Goal: Information Seeking & Learning: Learn about a topic

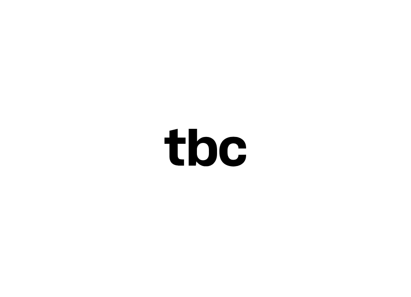
scroll to position [0, 58]
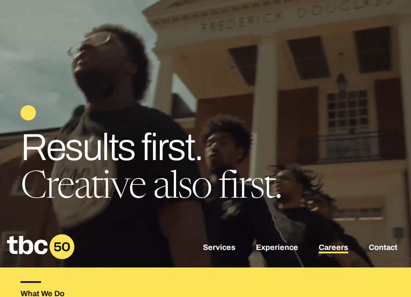
click at [338, 247] on link "Careers" at bounding box center [333, 248] width 29 height 10
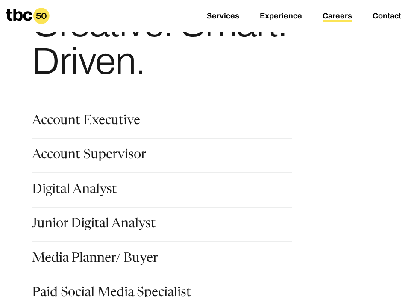
scroll to position [79, 0]
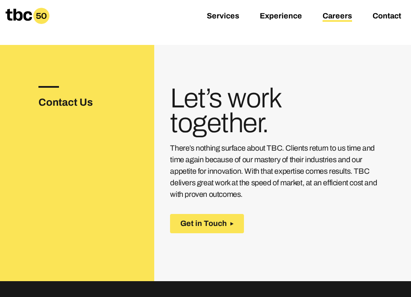
click at [82, 174] on div "Contact Us" at bounding box center [96, 183] width 116 height 195
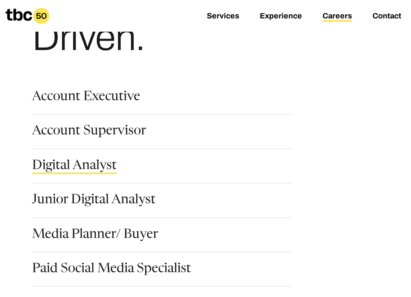
scroll to position [97, 0]
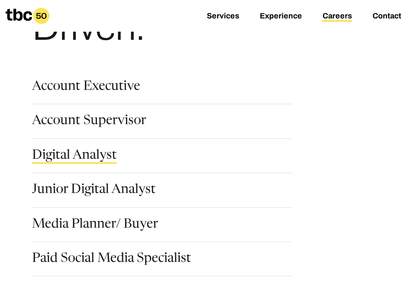
click at [91, 160] on link "Digital Analyst" at bounding box center [74, 156] width 85 height 15
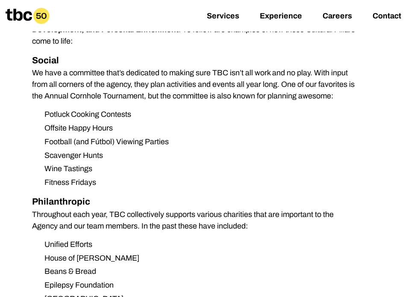
scroll to position [660, 0]
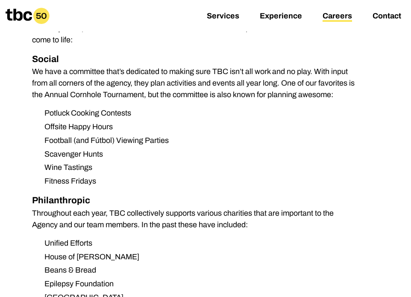
click at [335, 17] on link "Careers" at bounding box center [337, 17] width 29 height 10
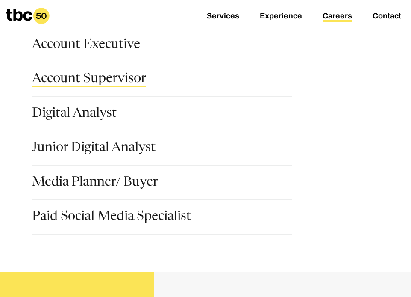
scroll to position [138, 0]
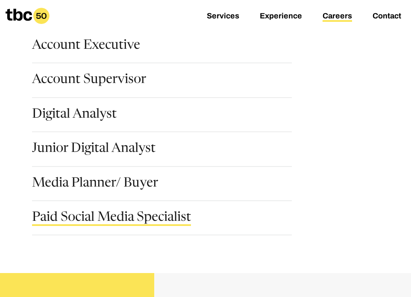
click at [116, 217] on link "Paid Social Media Specialist" at bounding box center [111, 218] width 159 height 15
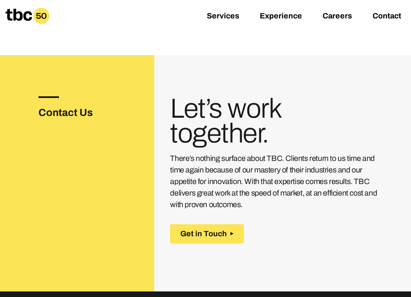
scroll to position [1469, 0]
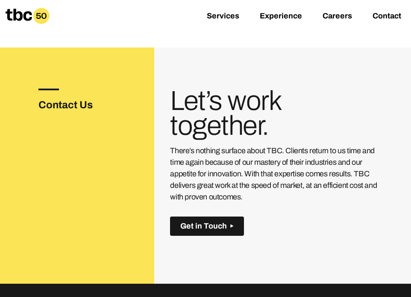
click at [206, 221] on span "Get in Touch" at bounding box center [203, 225] width 47 height 9
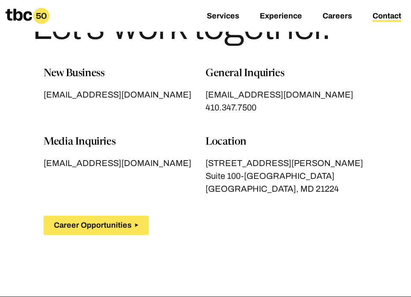
scroll to position [66, 0]
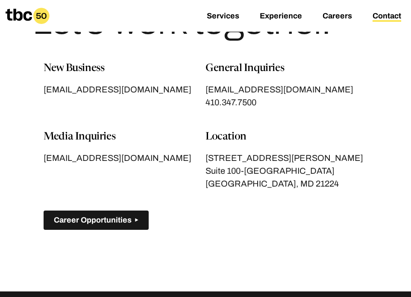
click at [129, 218] on span "Career Opportunities" at bounding box center [93, 219] width 78 height 9
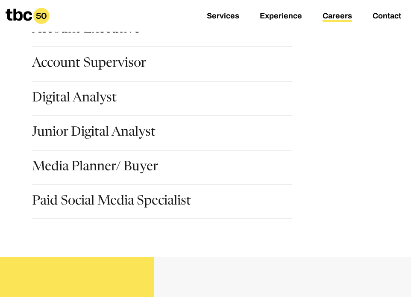
scroll to position [165, 0]
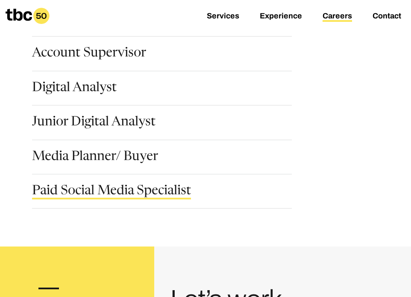
click at [123, 192] on link "Paid Social Media Specialist" at bounding box center [111, 192] width 159 height 15
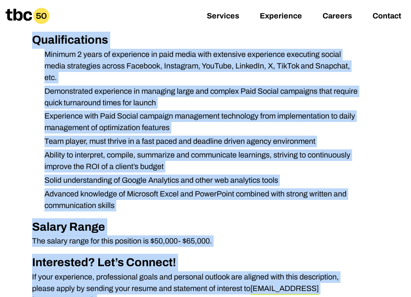
scroll to position [545, 0]
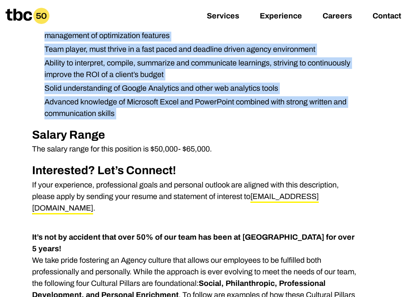
drag, startPoint x: 31, startPoint y: 162, endPoint x: 240, endPoint y: 123, distance: 212.4
click at [240, 123] on div "We are looking for a Paid Social Media Specialist to join our team. The Paid So…" at bounding box center [206, 296] width 370 height 1267
copy div "We are looking for a Paid Social Media Specialist to join our team. The Paid So…"
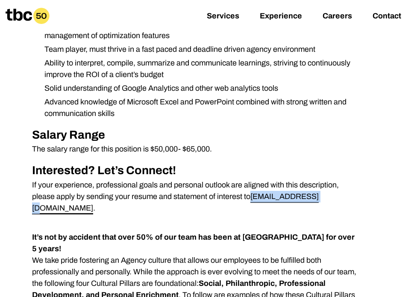
drag, startPoint x: 321, startPoint y: 196, endPoint x: 254, endPoint y: 195, distance: 67.5
click at [254, 195] on p "If your experience, professional goals and personal outlook are aligned with th…" at bounding box center [196, 196] width 328 height 35
copy link "[EMAIL_ADDRESS][DOMAIN_NAME]"
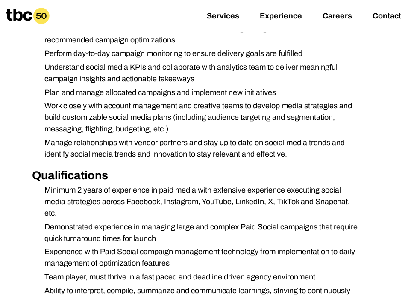
scroll to position [0, 0]
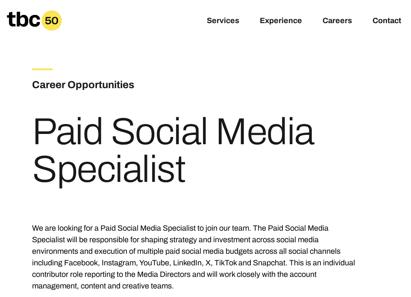
drag, startPoint x: 197, startPoint y: 170, endPoint x: 35, endPoint y: 128, distance: 168.0
click at [35, 128] on h1 "Paid Social Media Specialist" at bounding box center [196, 150] width 328 height 75
copy h1 "Paid Social Media Specialist"
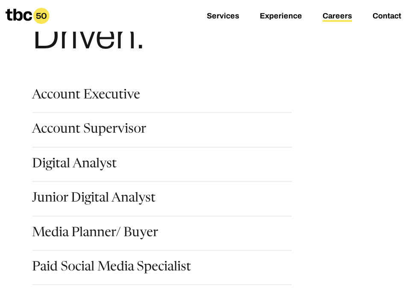
scroll to position [90, 0]
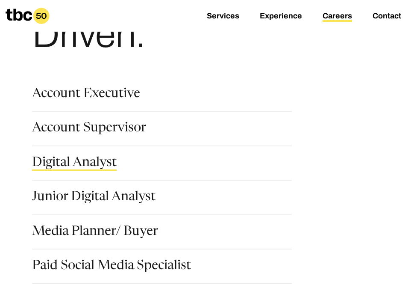
click at [80, 161] on link "Digital Analyst" at bounding box center [74, 163] width 85 height 15
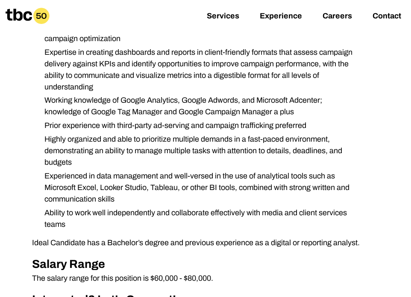
scroll to position [393, 0]
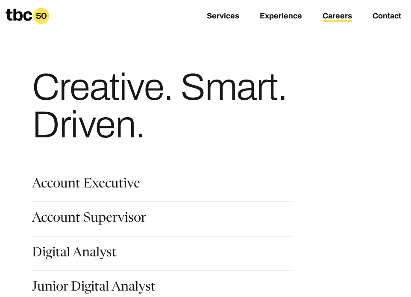
scroll to position [85, 0]
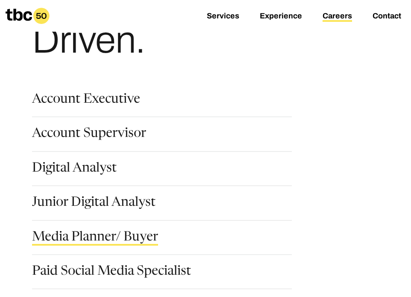
click at [105, 235] on link "Media Planner/ Buyer" at bounding box center [95, 238] width 126 height 15
